Goal: Complete application form

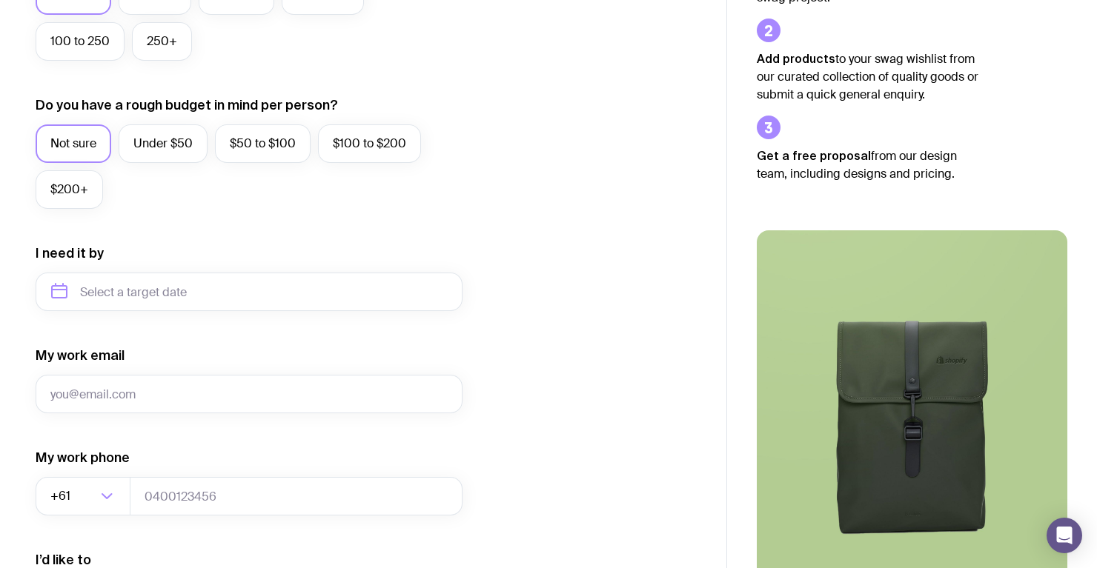
scroll to position [491, 0]
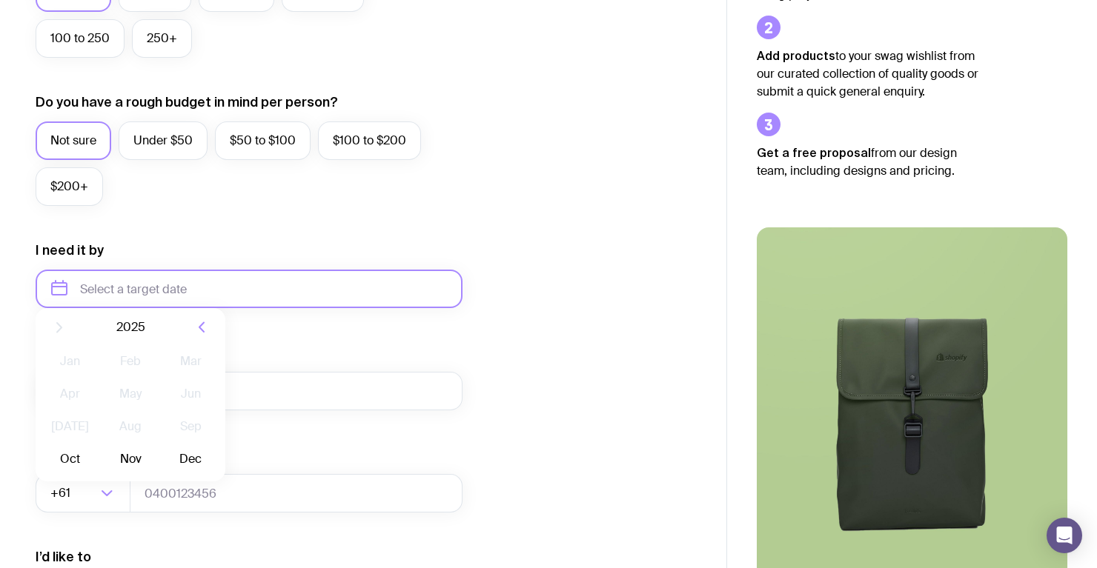
click at [250, 291] on input "text" at bounding box center [249, 289] width 427 height 39
click at [554, 165] on div "I want swag for Customers Team members An event Approximately how many people d…" at bounding box center [363, 220] width 655 height 968
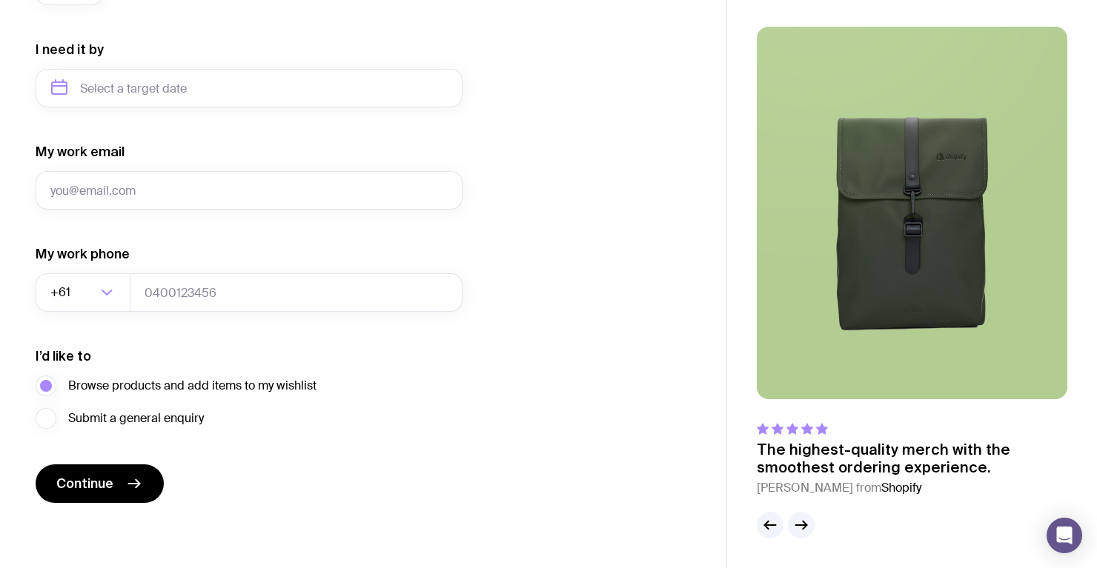
scroll to position [692, 0]
click at [805, 524] on icon "button" at bounding box center [805, 526] width 4 height 8
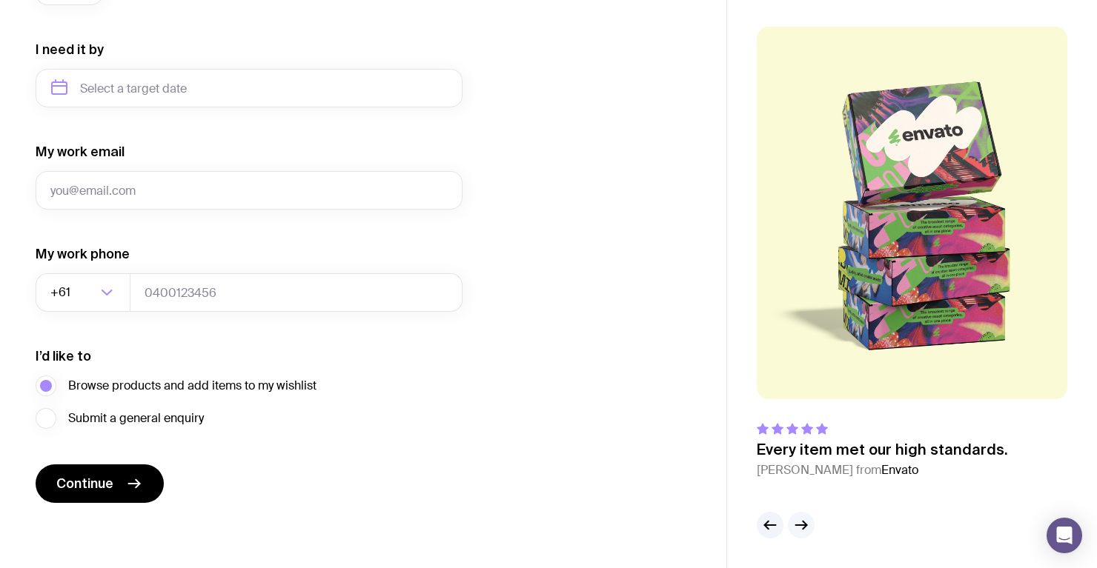
click at [805, 524] on icon "button" at bounding box center [805, 526] width 4 height 8
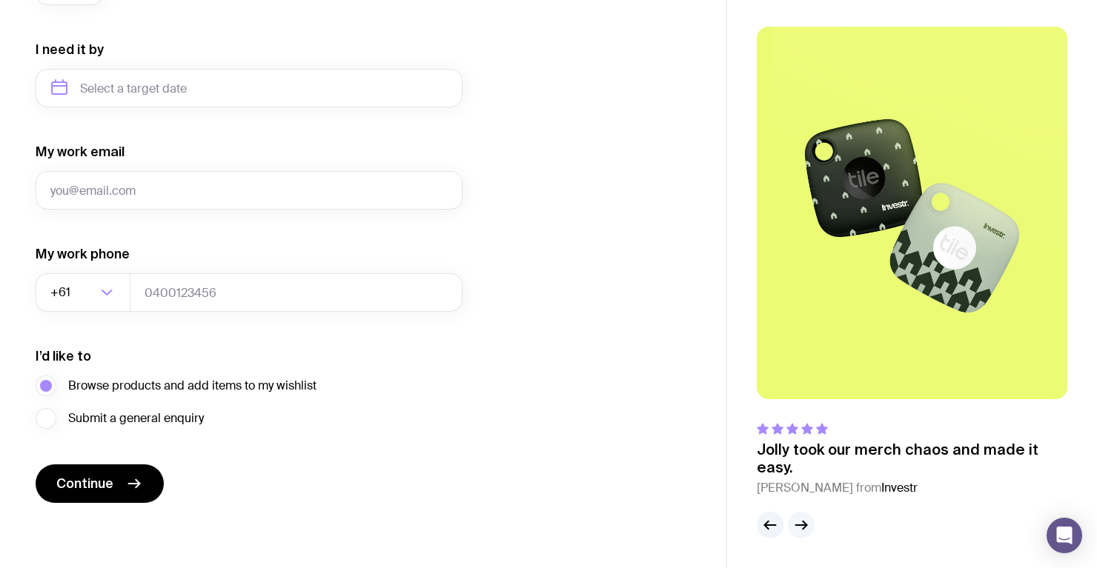
click at [805, 524] on icon "button" at bounding box center [805, 526] width 4 height 8
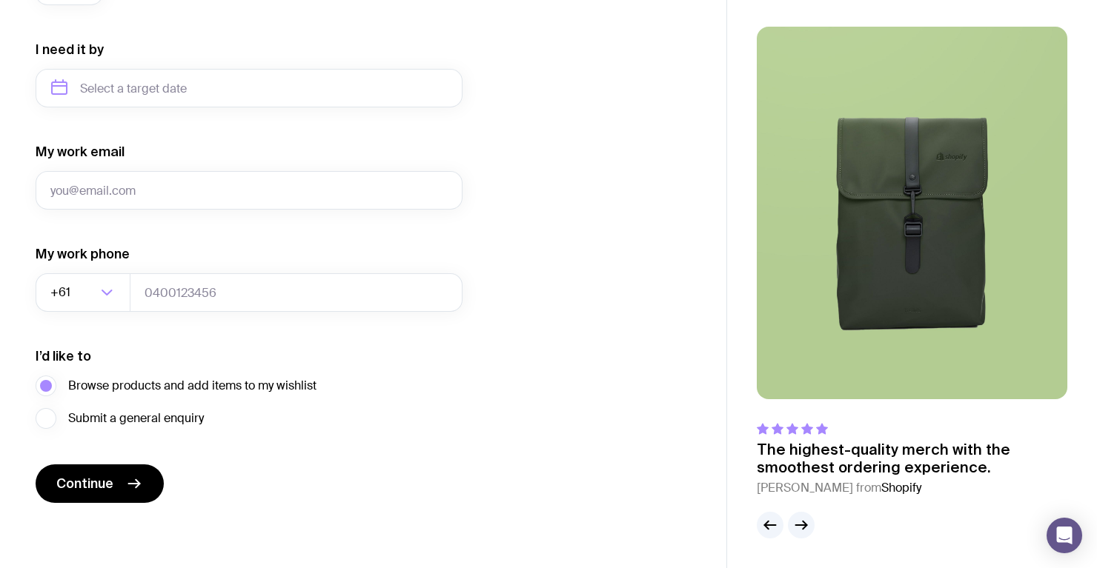
click at [889, 285] on img at bounding box center [912, 213] width 311 height 373
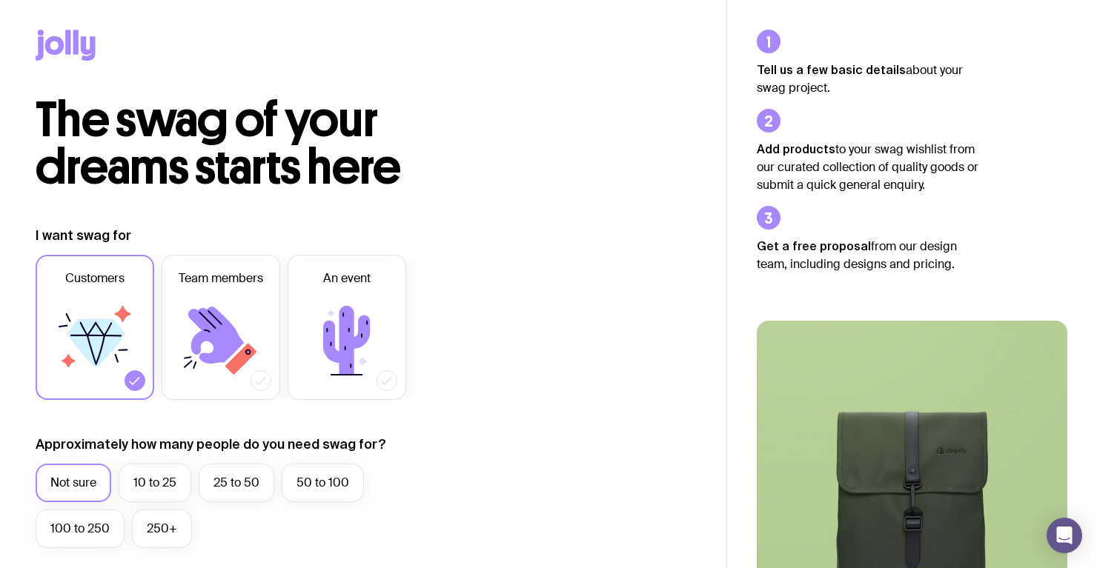
scroll to position [0, 0]
click at [142, 288] on label "Customers" at bounding box center [95, 327] width 119 height 145
click at [0, 0] on input "Customers" at bounding box center [0, 0] width 0 height 0
click at [80, 294] on label "Customers" at bounding box center [95, 327] width 119 height 145
click at [0, 0] on input "Customers" at bounding box center [0, 0] width 0 height 0
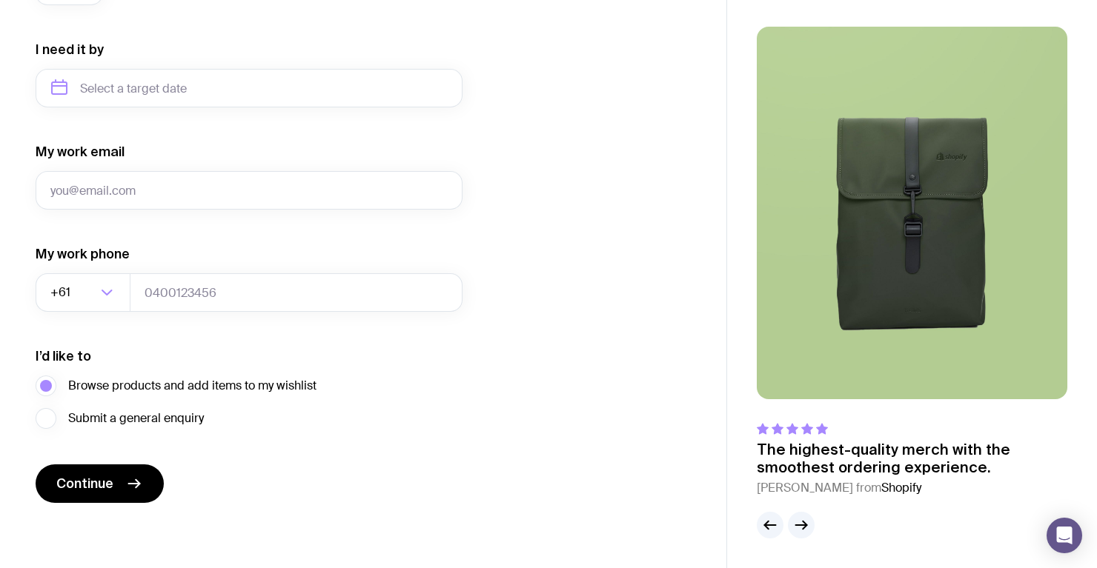
scroll to position [692, 0]
drag, startPoint x: 47, startPoint y: 418, endPoint x: 107, endPoint y: 399, distance: 63.1
click at [47, 418] on label "Submit a general enquiry" at bounding box center [120, 418] width 168 height 21
click at [0, 0] on input "Submit a general enquiry" at bounding box center [0, 0] width 0 height 0
click at [85, 477] on span "Continue" at bounding box center [84, 484] width 57 height 18
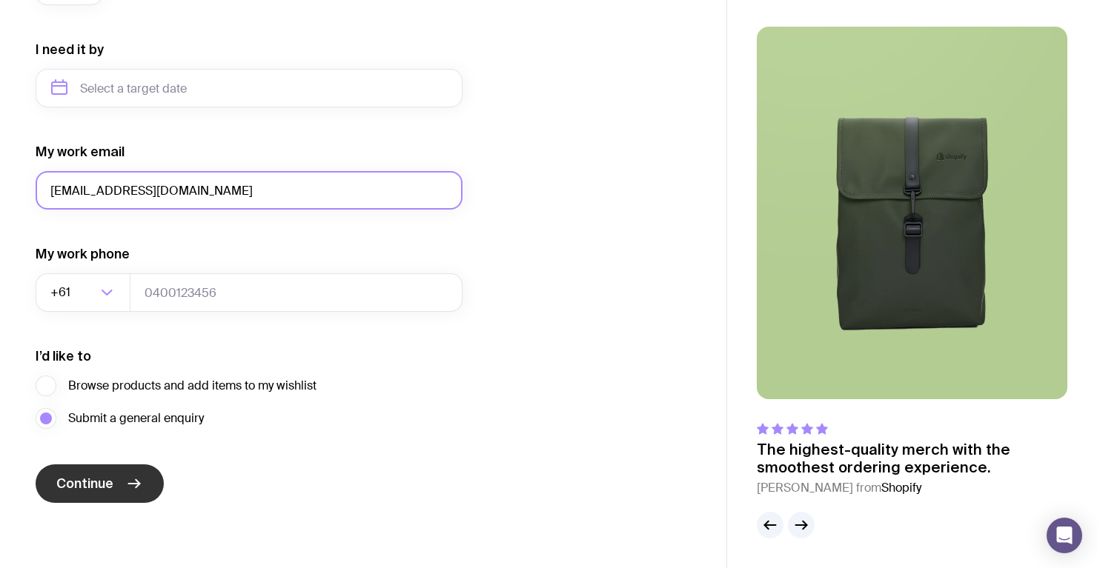
type input "[EMAIL_ADDRESS][DOMAIN_NAME]"
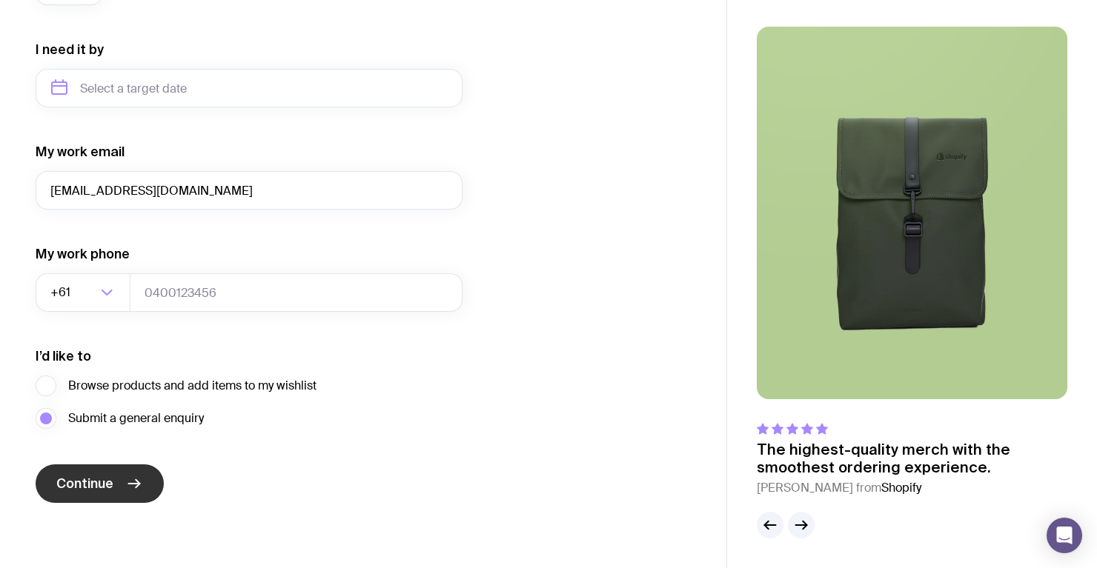
click at [99, 477] on span "Continue" at bounding box center [84, 484] width 57 height 18
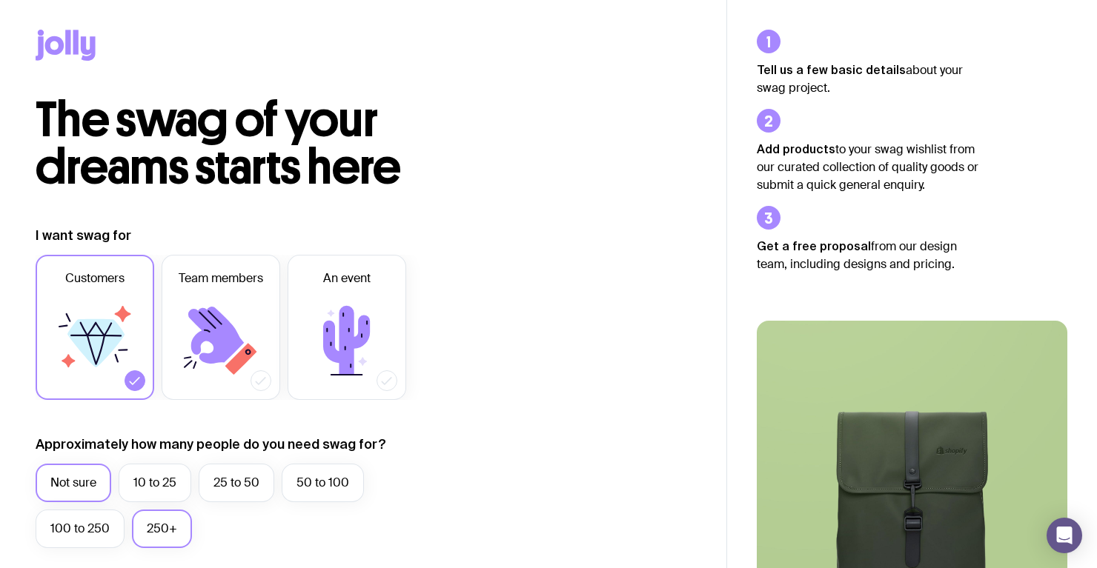
scroll to position [0, 0]
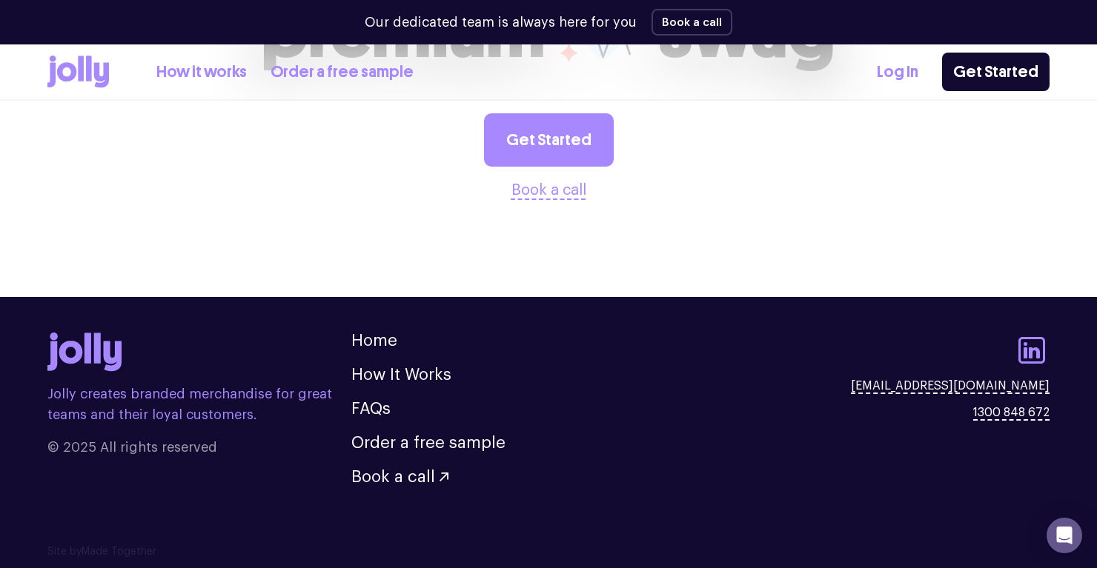
scroll to position [1762, 0]
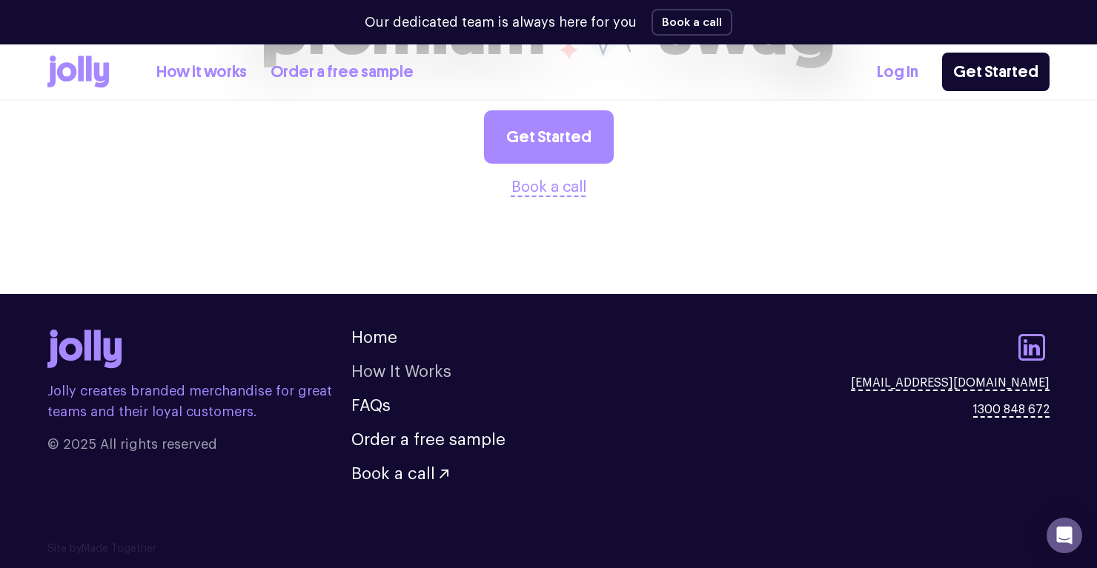
click at [413, 374] on link "How It Works" at bounding box center [401, 372] width 100 height 16
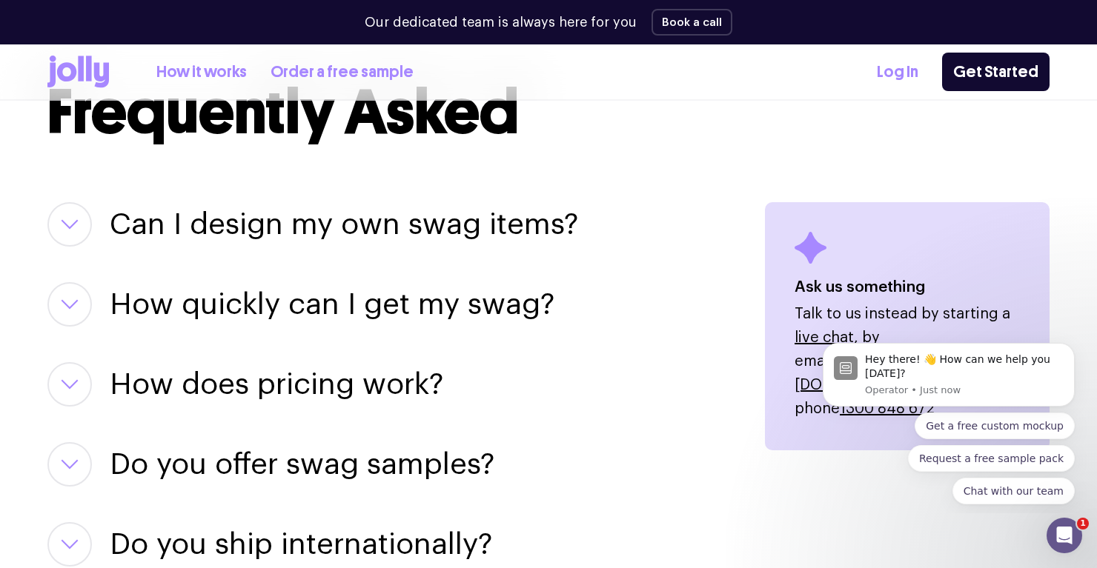
scroll to position [1837, 0]
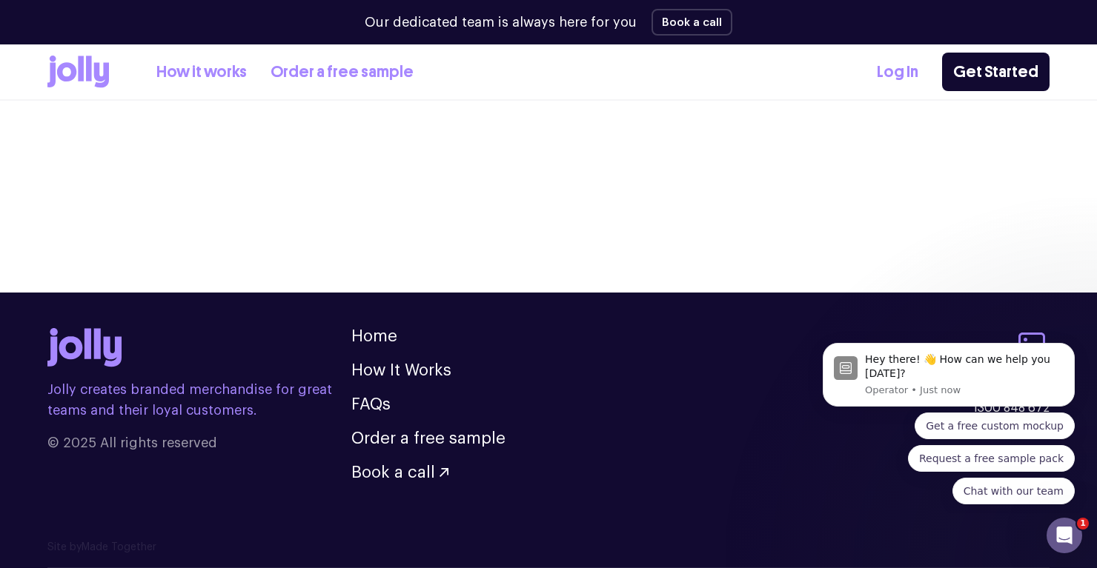
scroll to position [1762, 0]
